Goal: Entertainment & Leisure: Consume media (video, audio)

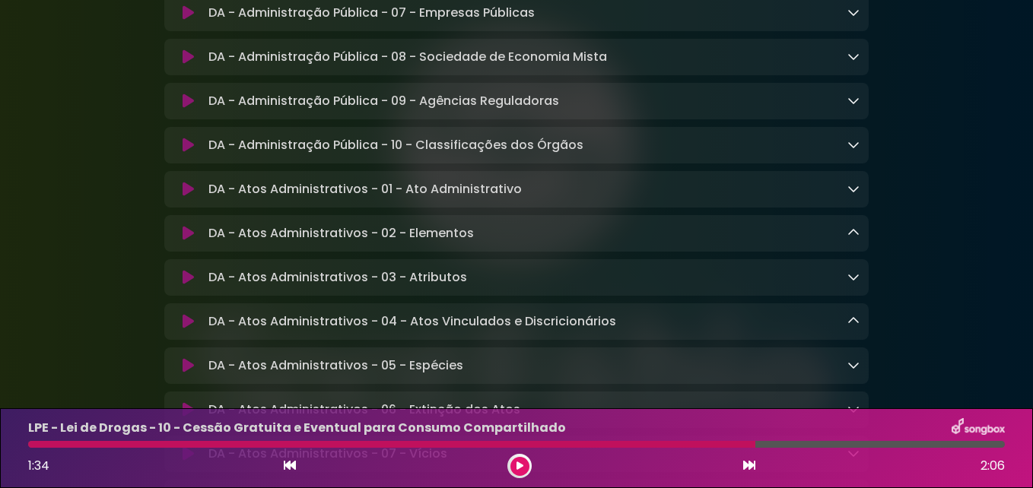
scroll to position [2173, 0]
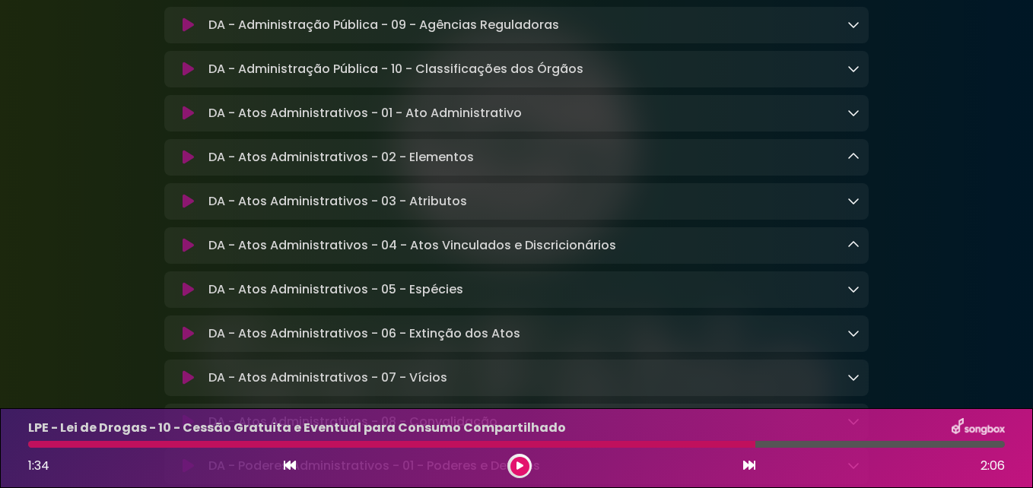
click at [186, 165] on icon at bounding box center [188, 157] width 11 height 15
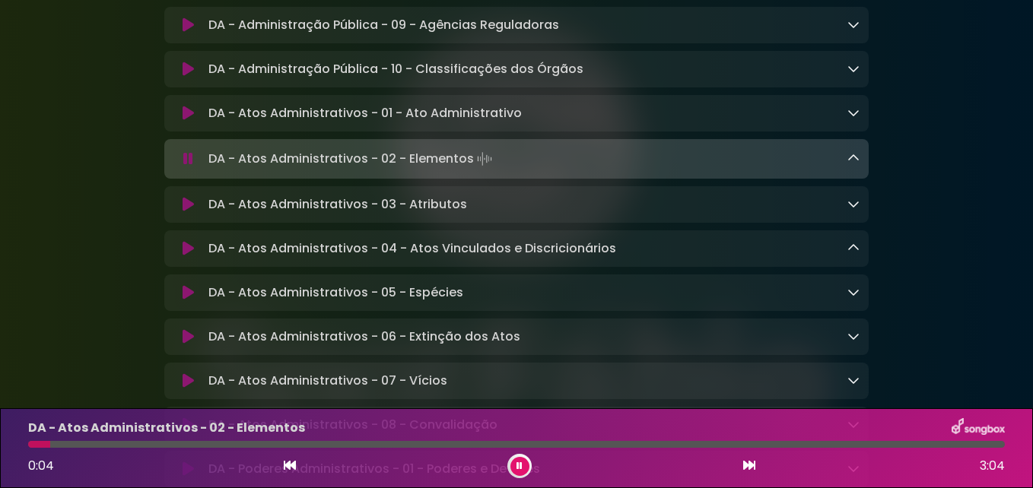
click at [859, 164] on icon at bounding box center [853, 158] width 12 height 12
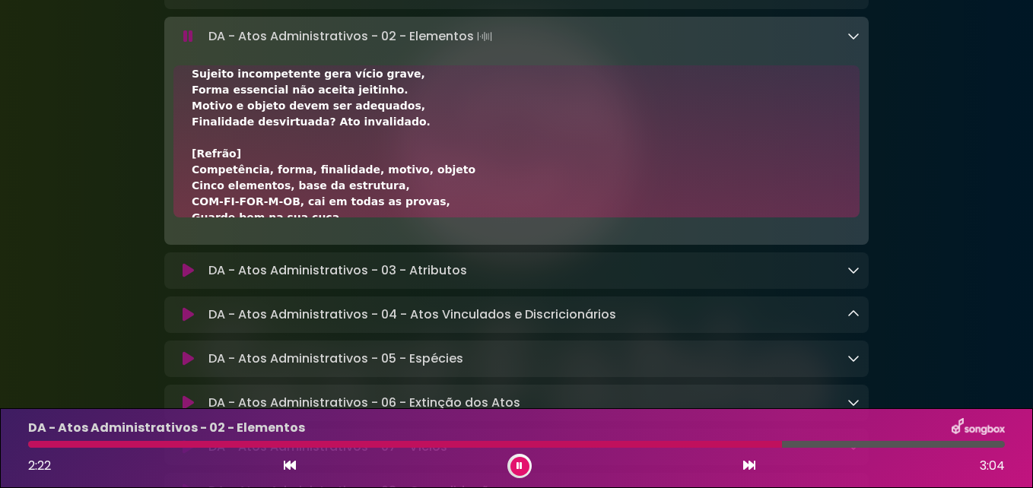
scroll to position [685, 0]
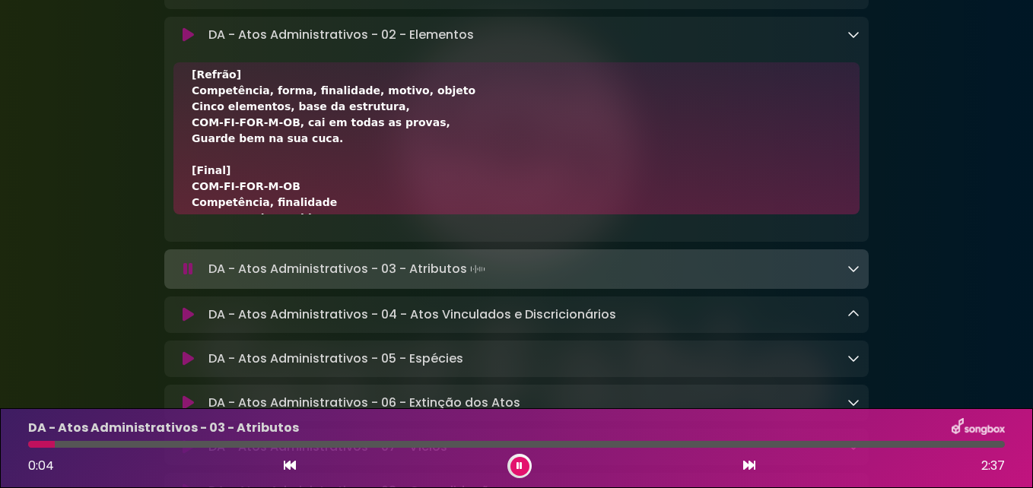
click at [858, 40] on icon at bounding box center [853, 34] width 12 height 12
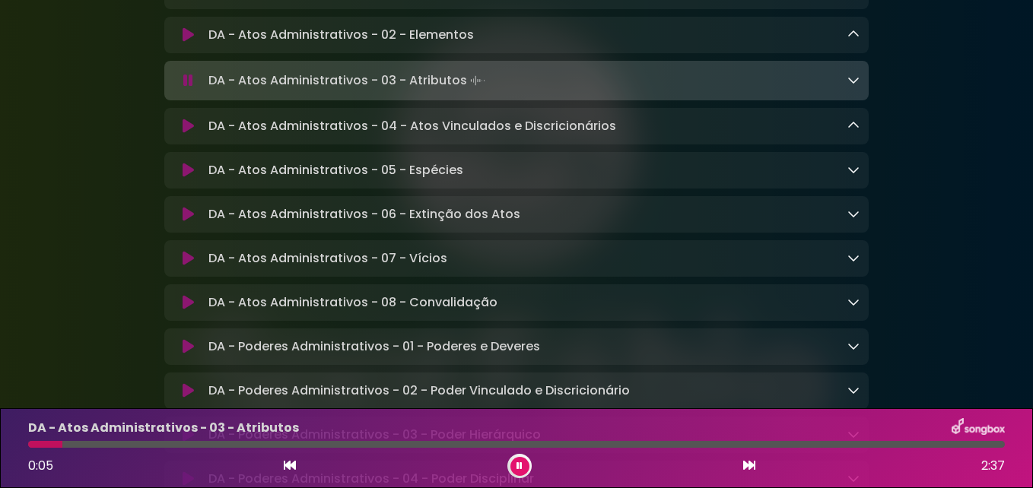
click at [848, 86] on icon at bounding box center [853, 80] width 12 height 12
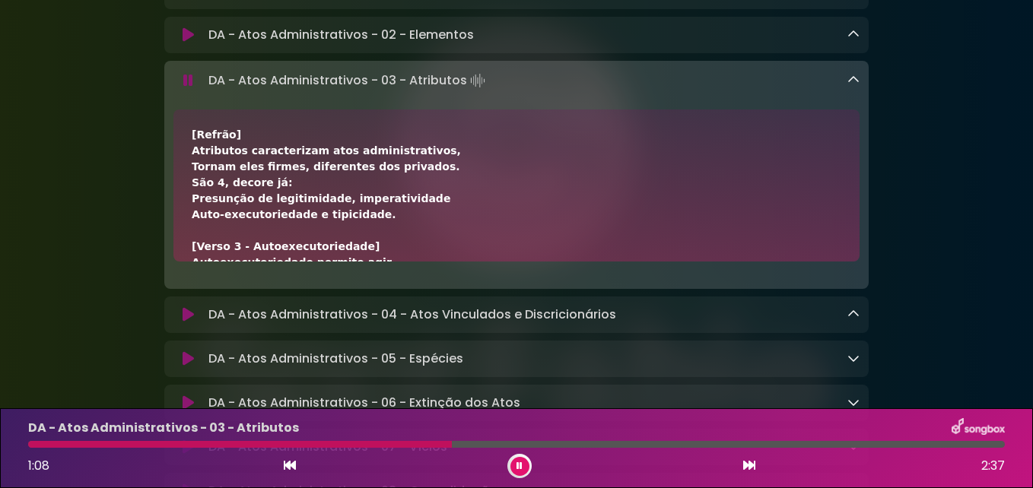
scroll to position [380, 0]
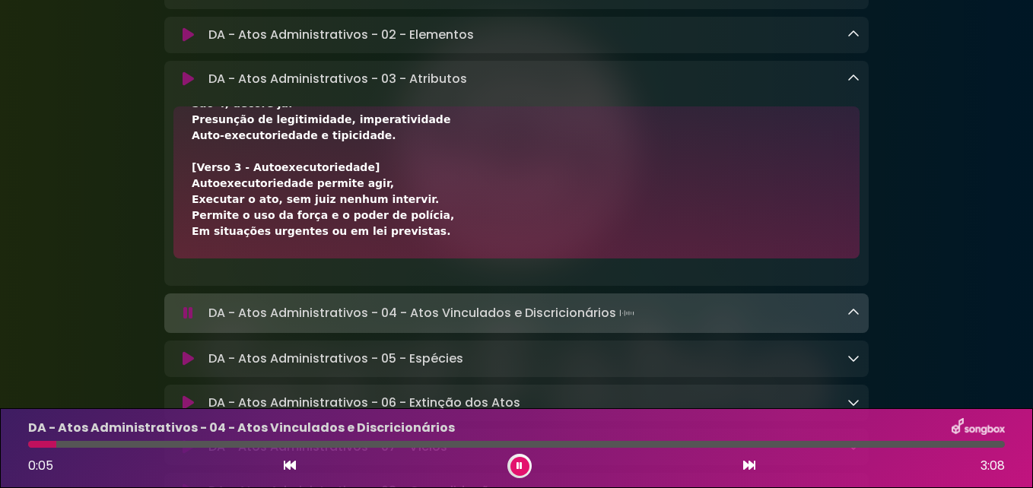
click at [851, 84] on icon at bounding box center [853, 78] width 12 height 12
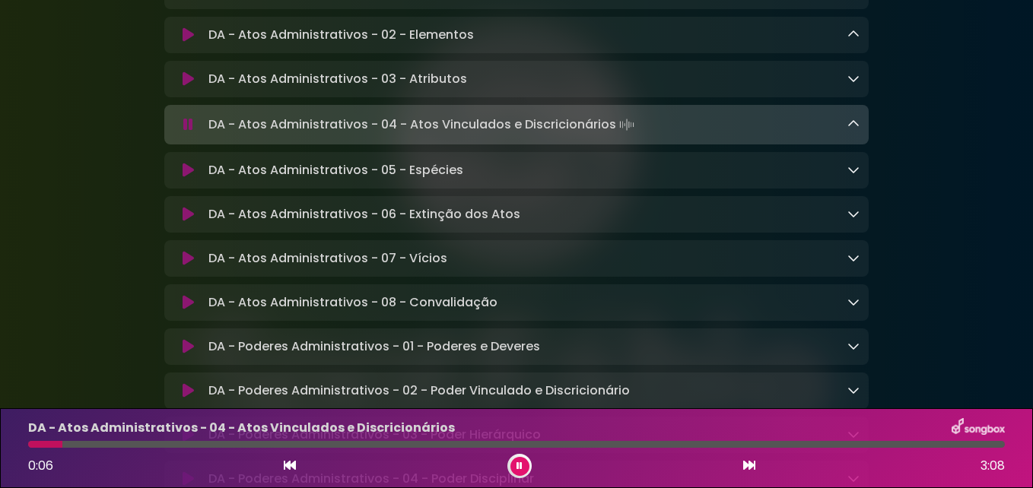
click at [857, 130] on icon at bounding box center [853, 124] width 12 height 12
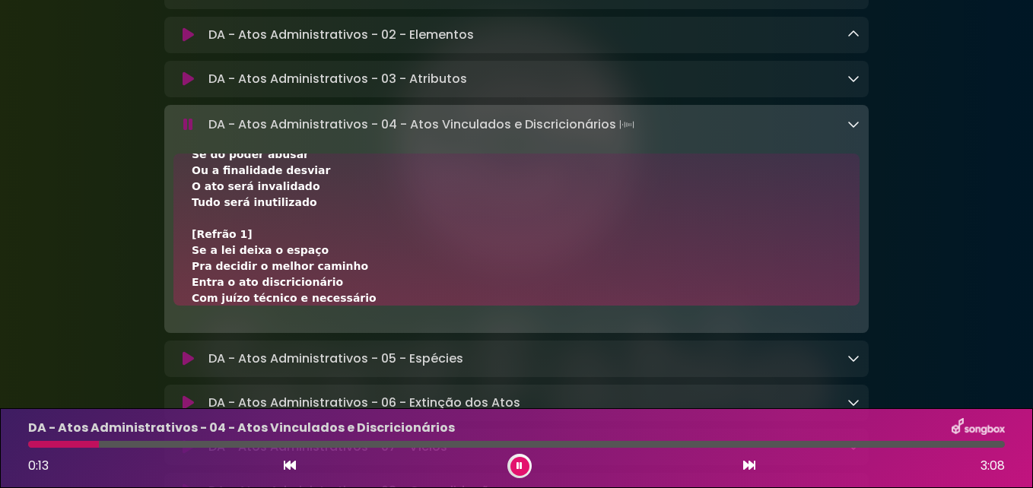
scroll to position [571, 0]
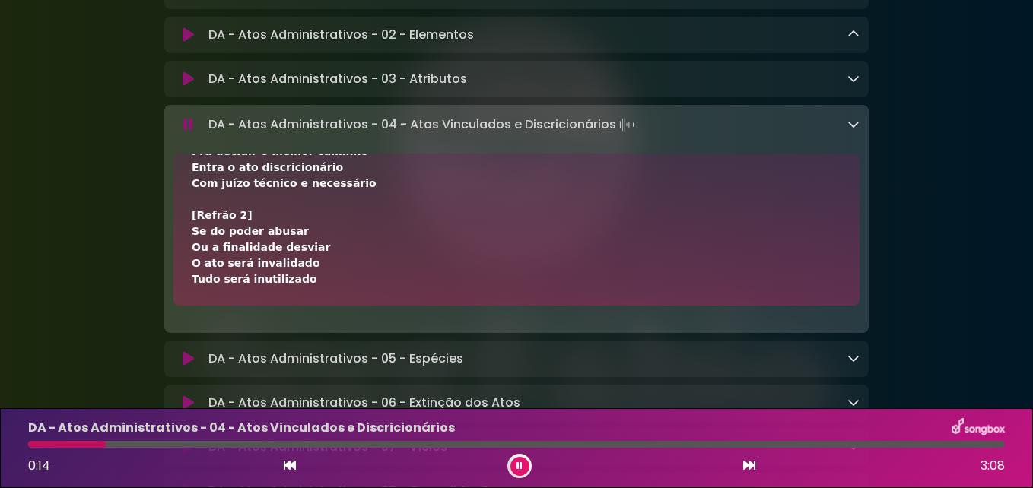
click at [855, 130] on icon at bounding box center [853, 124] width 12 height 12
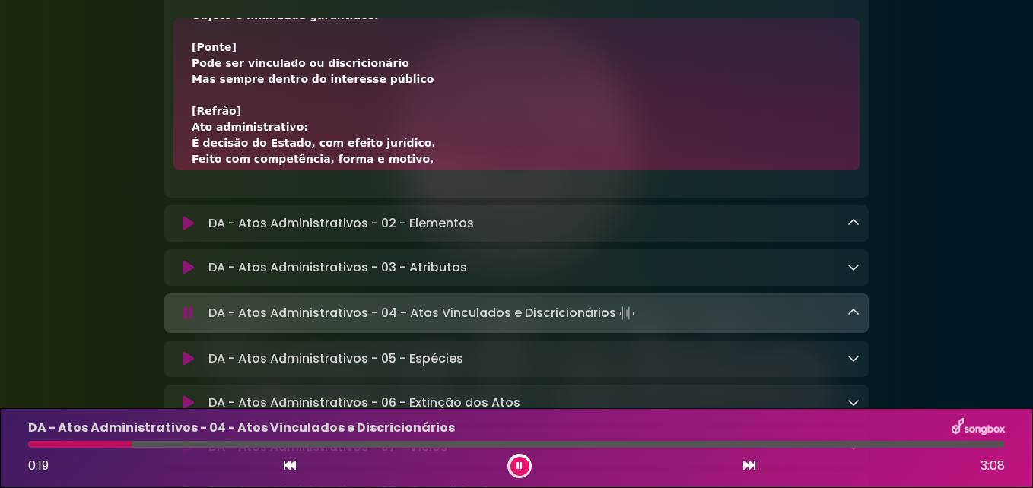
scroll to position [412, 0]
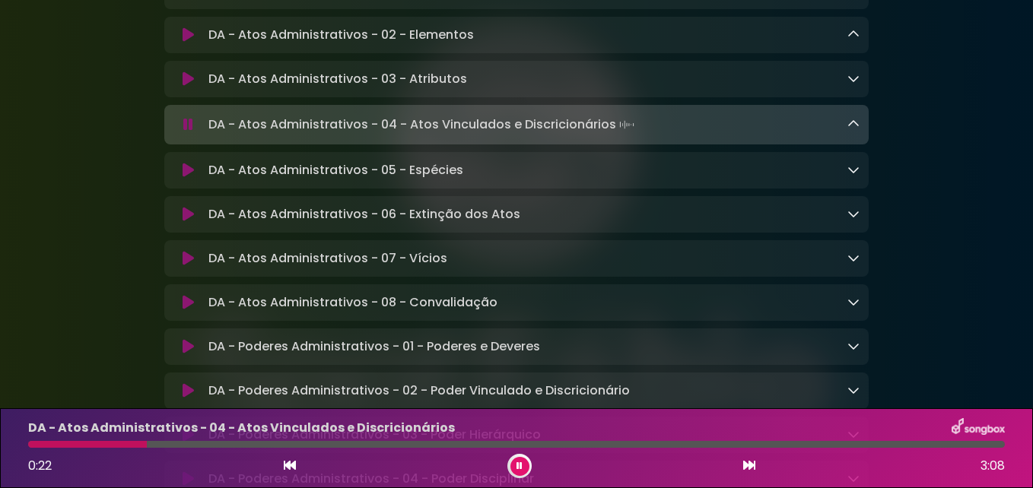
click at [858, 176] on icon at bounding box center [853, 170] width 12 height 12
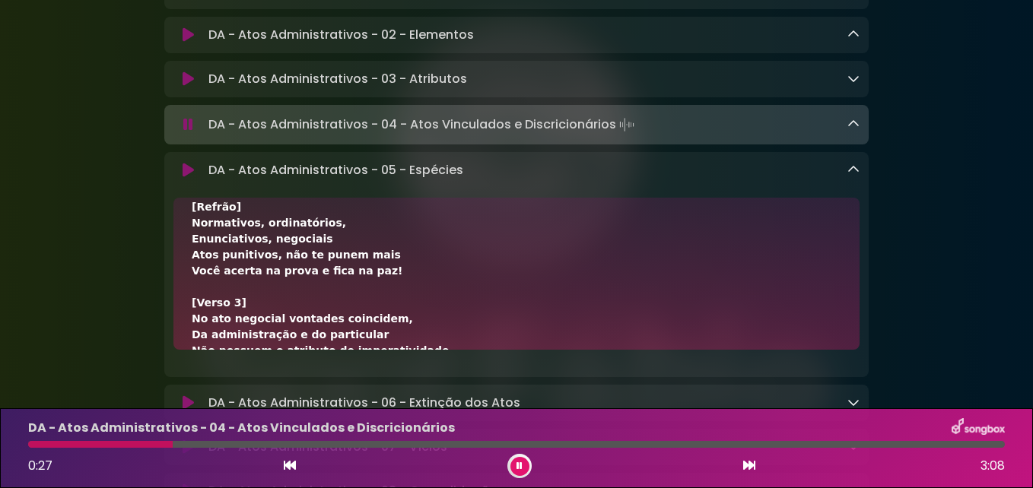
scroll to position [0, 0]
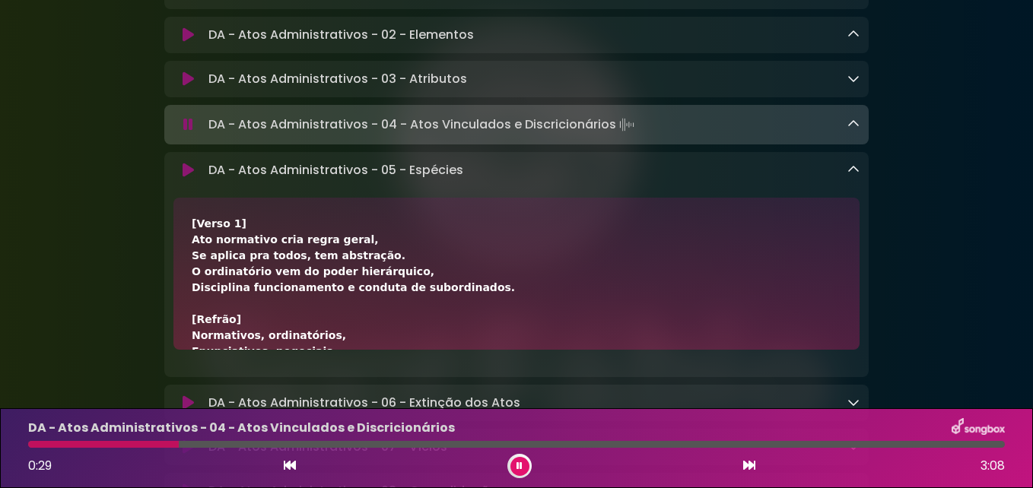
click at [183, 178] on icon at bounding box center [188, 170] width 11 height 15
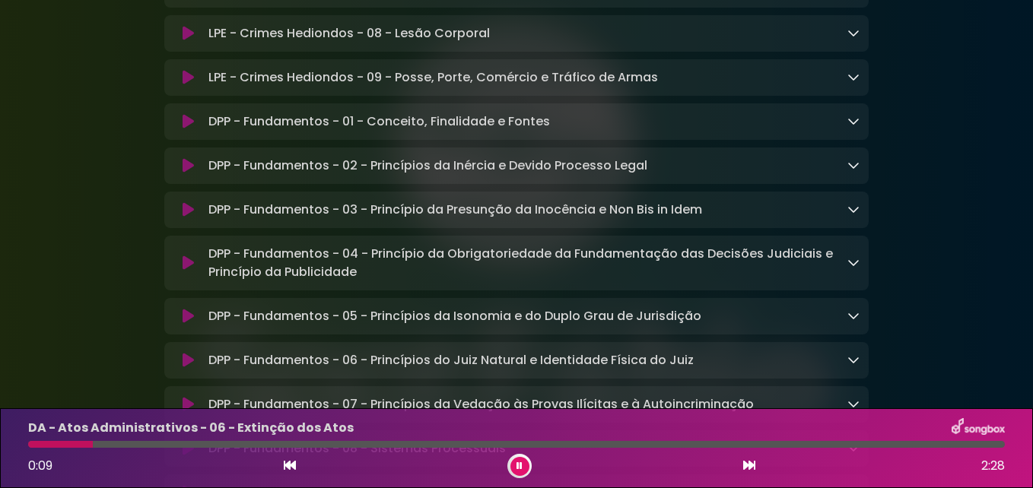
scroll to position [6327, 0]
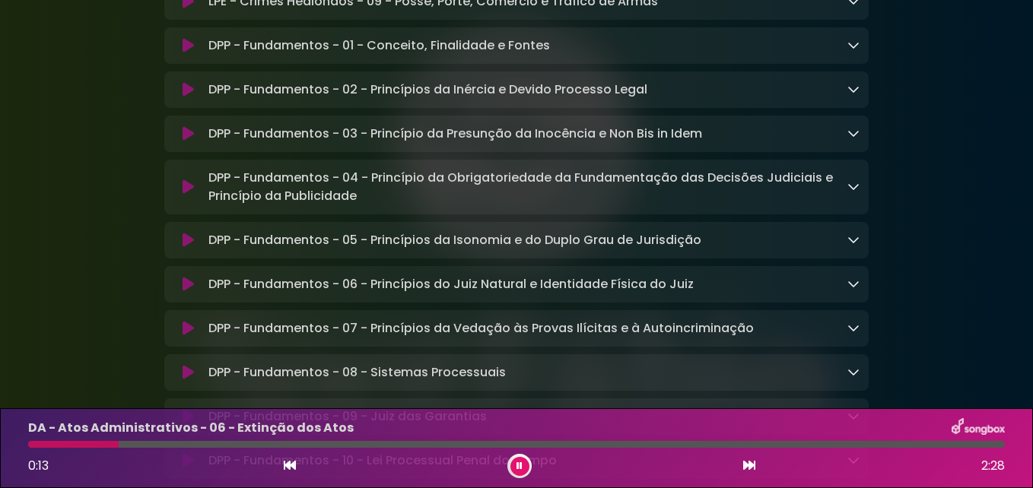
click at [183, 53] on icon at bounding box center [188, 45] width 11 height 15
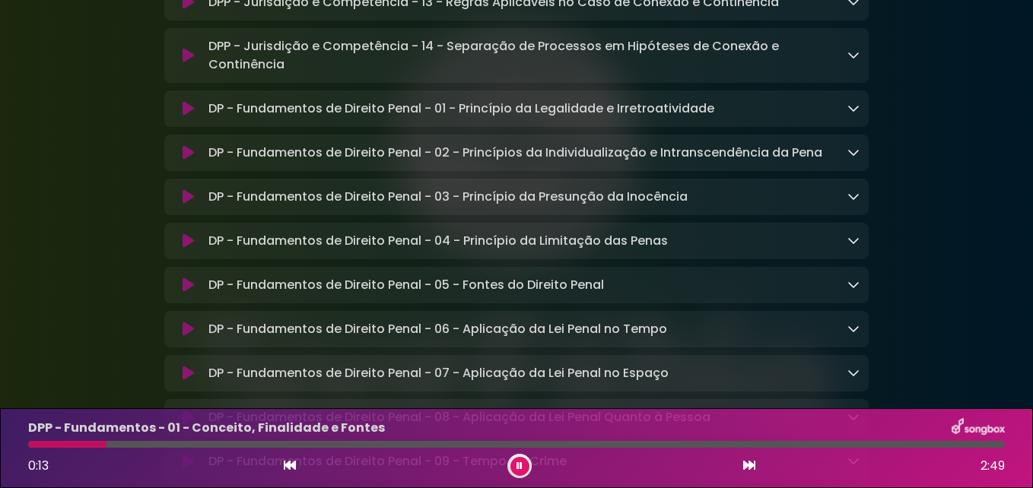
scroll to position [8759, 0]
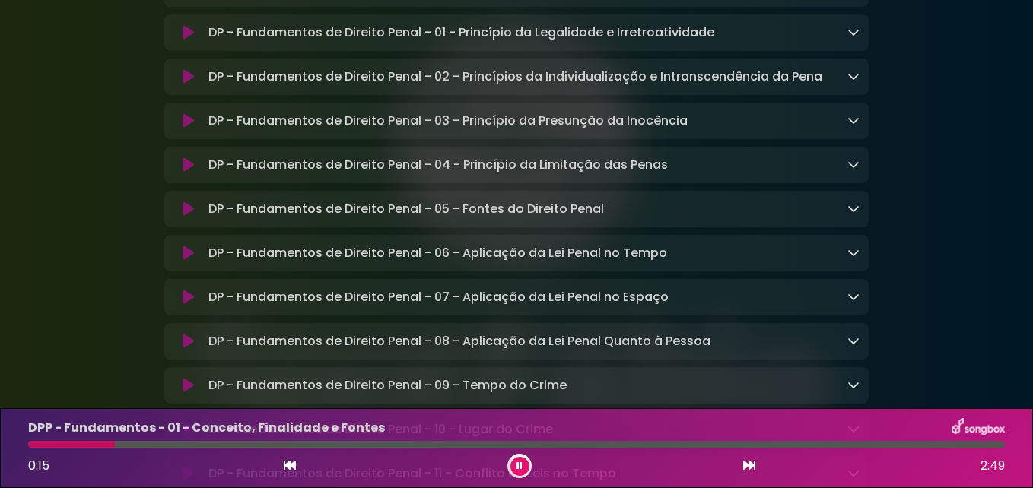
click at [188, 40] on icon at bounding box center [188, 32] width 11 height 15
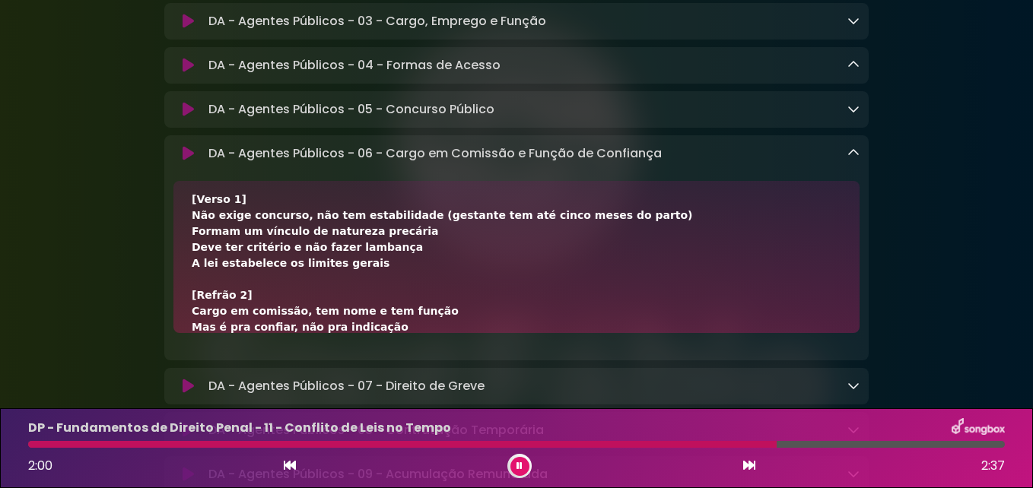
scroll to position [0, 0]
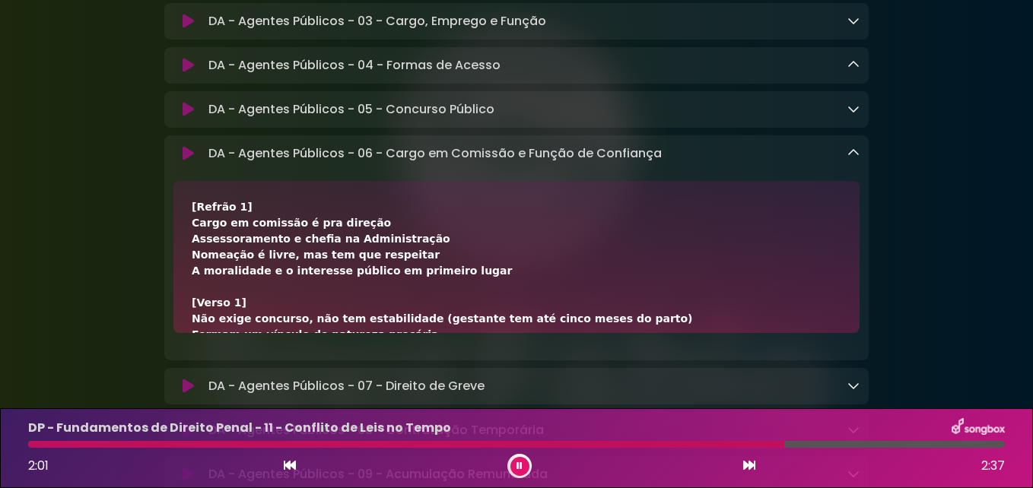
drag, startPoint x: 358, startPoint y: 359, endPoint x: 206, endPoint y: 203, distance: 217.9
click at [206, 203] on div "DA - Agentes Públicos - 06 - Cargo em Comissão e Função de Confiança Loading Tr…" at bounding box center [516, 247] width 704 height 225
click at [513, 465] on button at bounding box center [519, 466] width 19 height 19
